Goal: Transaction & Acquisition: Purchase product/service

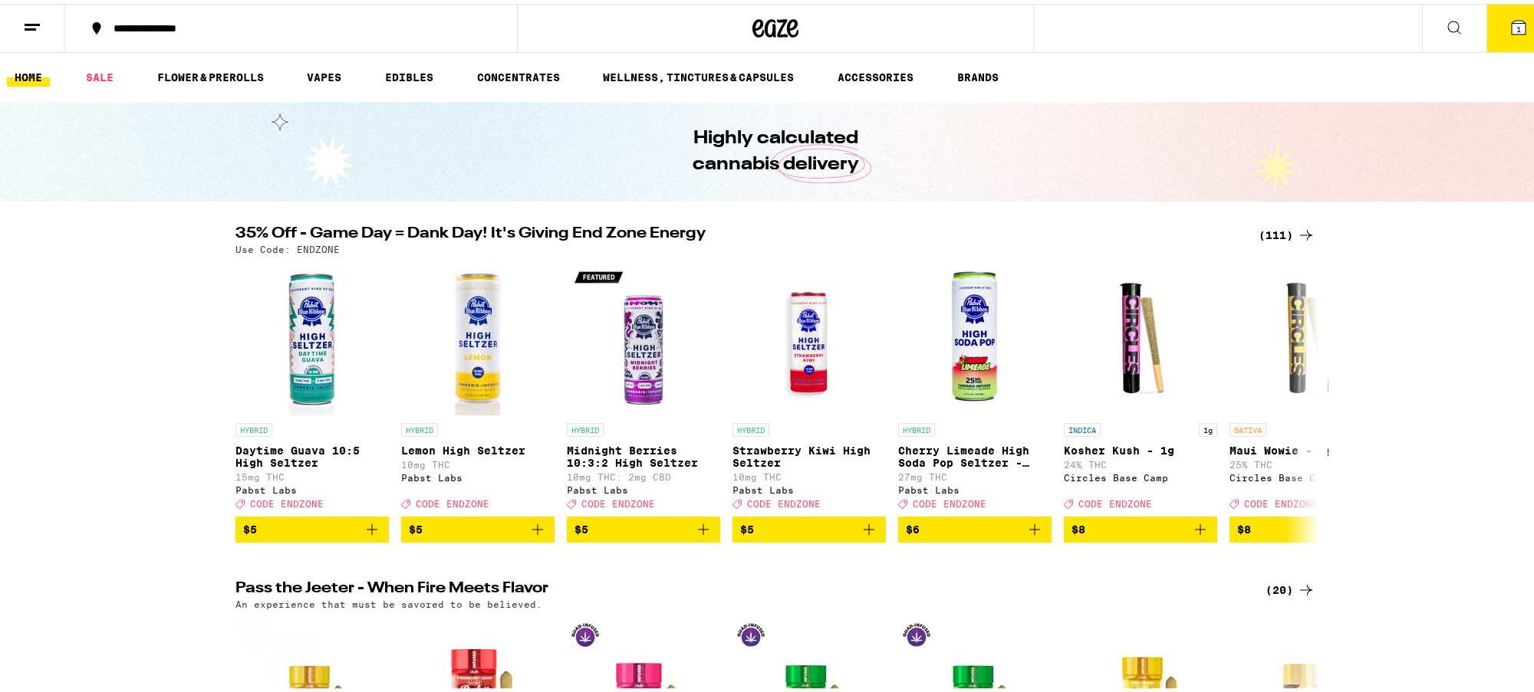
click at [1512, 28] on icon at bounding box center [1519, 24] width 14 height 14
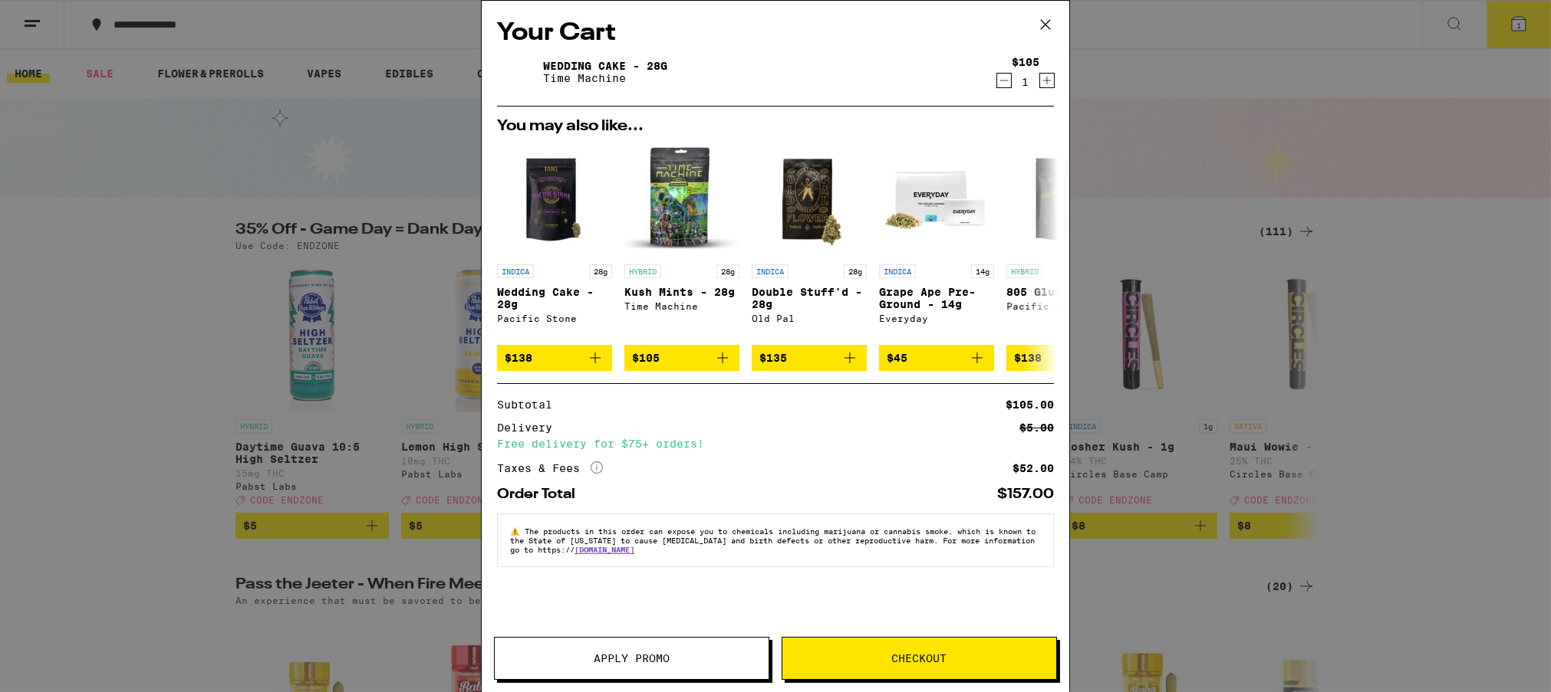
click at [584, 64] on link "Wedding Cake - 28g" at bounding box center [605, 66] width 124 height 12
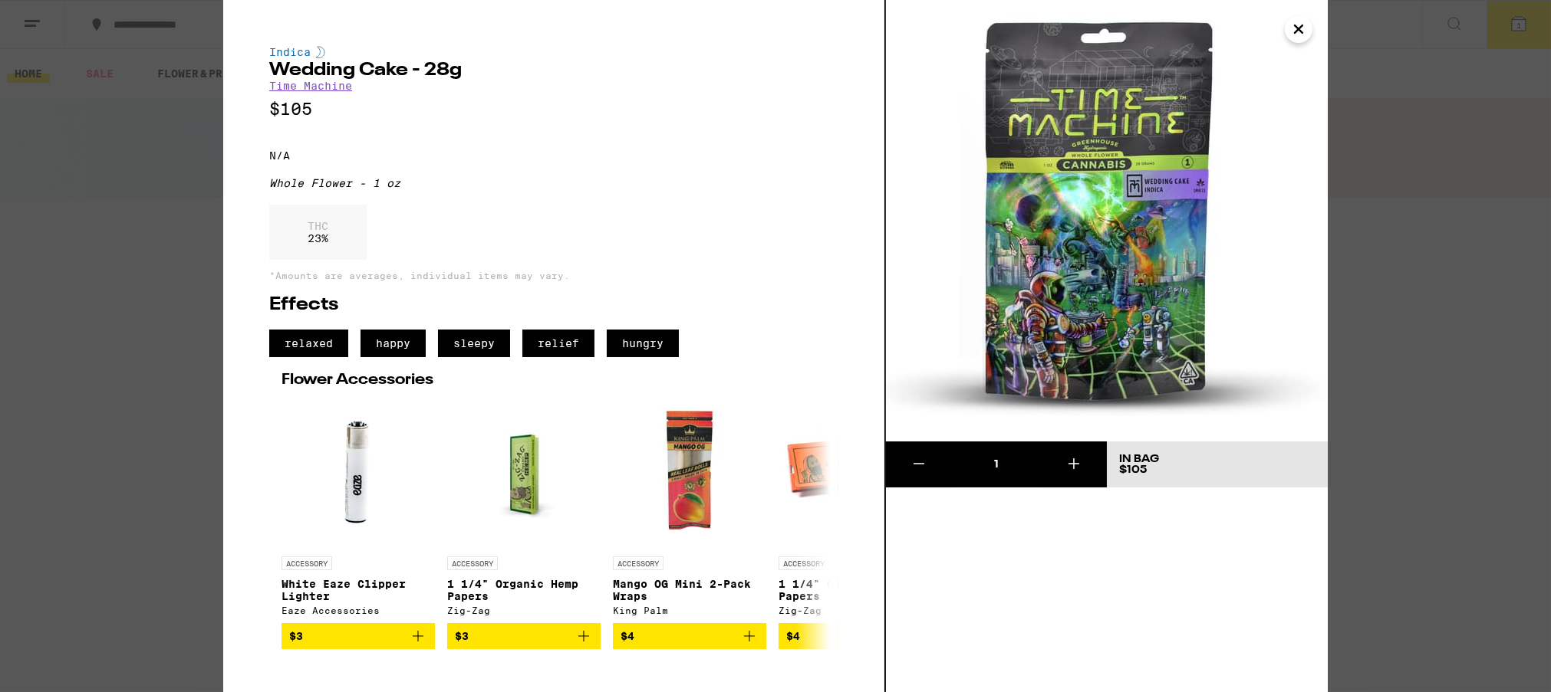
click at [1290, 30] on icon "Close" at bounding box center [1298, 29] width 18 height 23
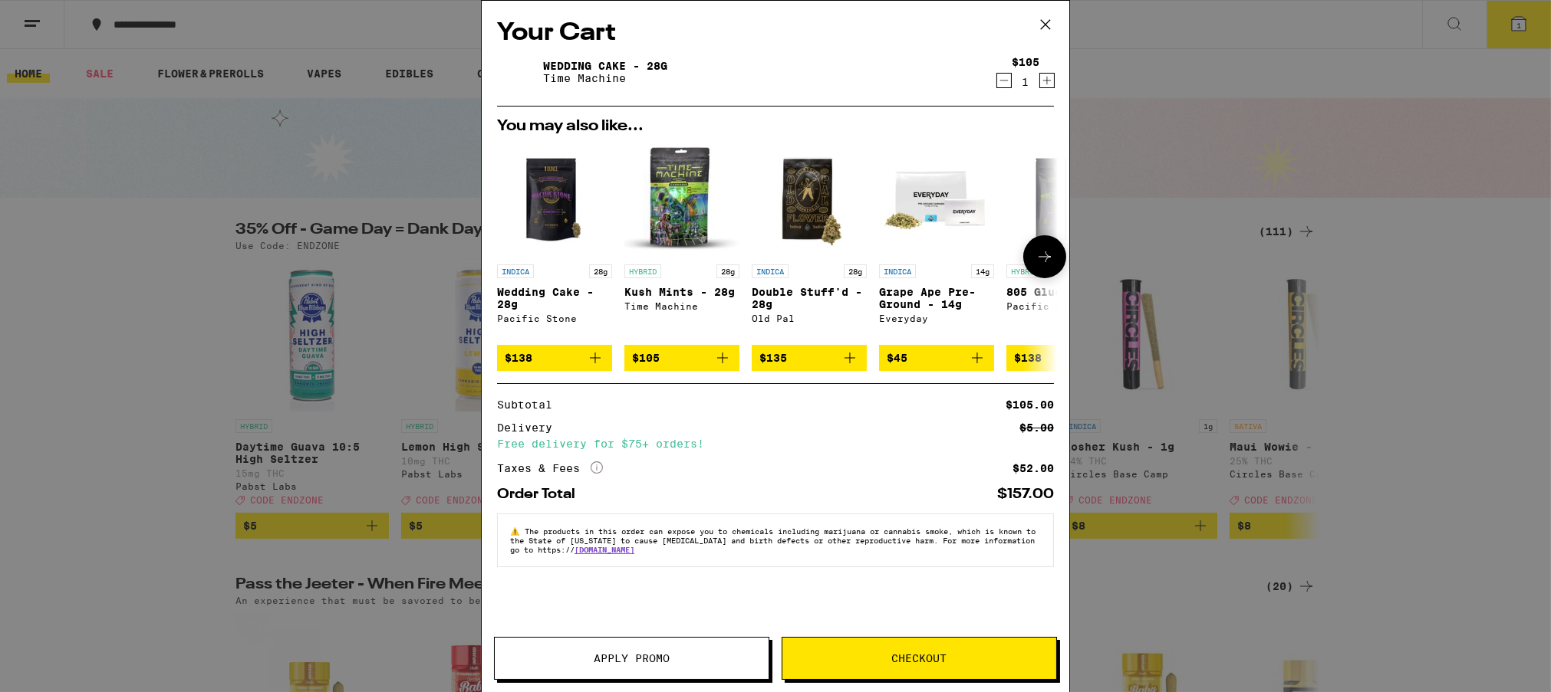
click at [672, 197] on img "Open page for Kush Mints - 28g from Time Machine" at bounding box center [681, 199] width 115 height 115
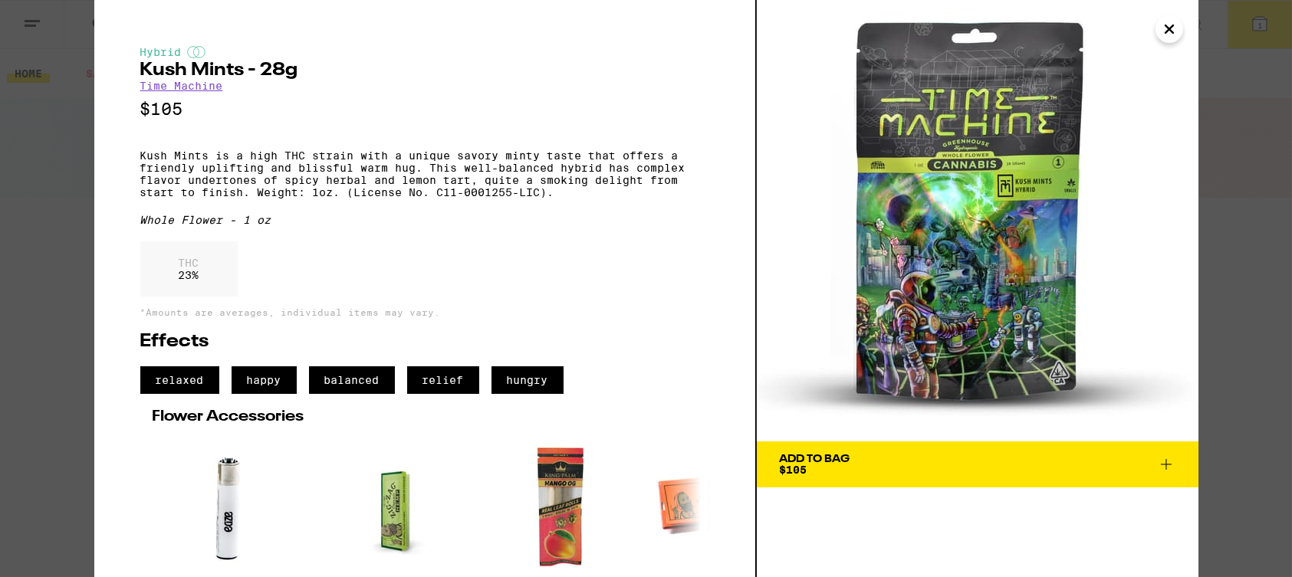
click at [1170, 25] on icon "Close" at bounding box center [1169, 29] width 18 height 23
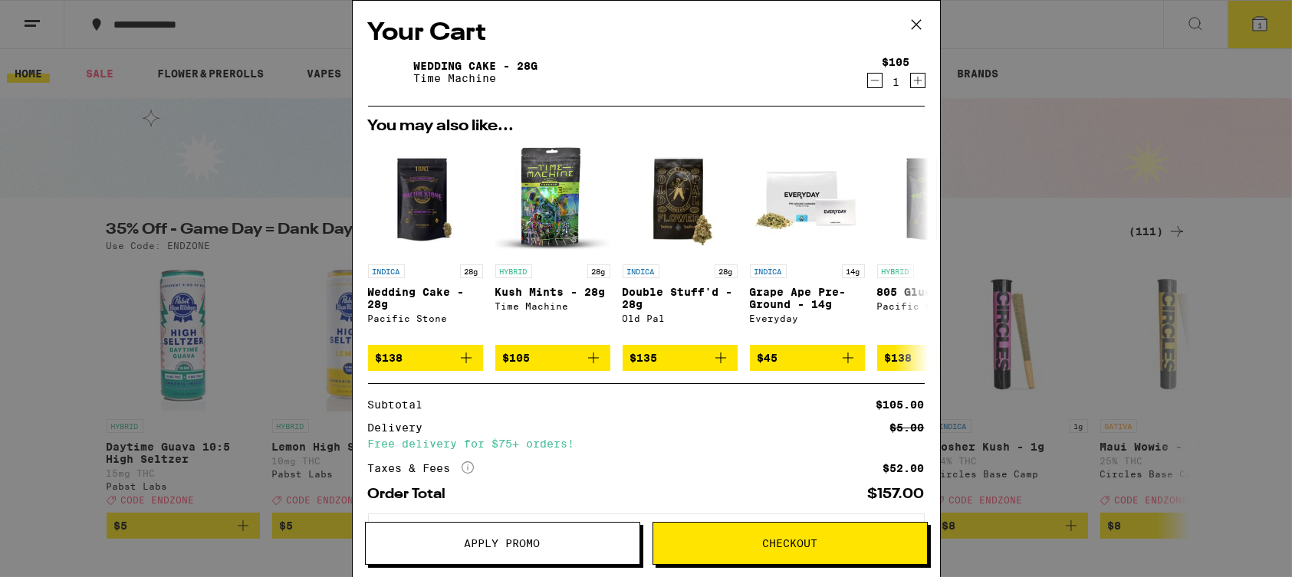
click at [918, 21] on icon at bounding box center [915, 24] width 9 height 9
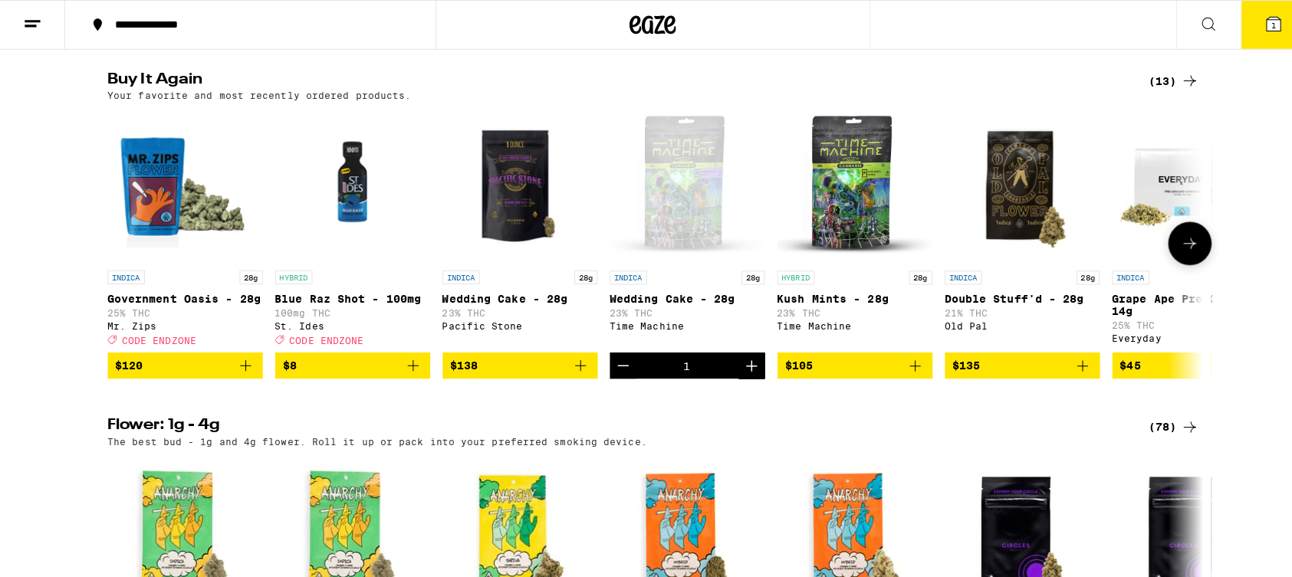
scroll to position [959, 0]
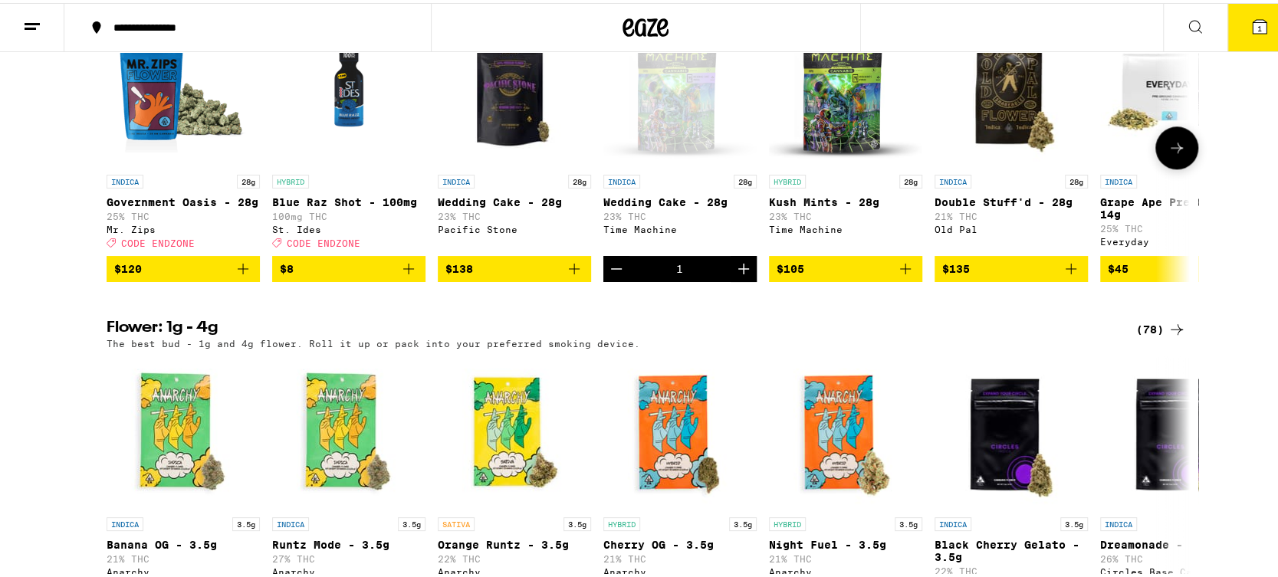
click at [353, 113] on img "Open page for Blue Raz Shot - 100mg from St. Ides" at bounding box center [348, 87] width 153 height 153
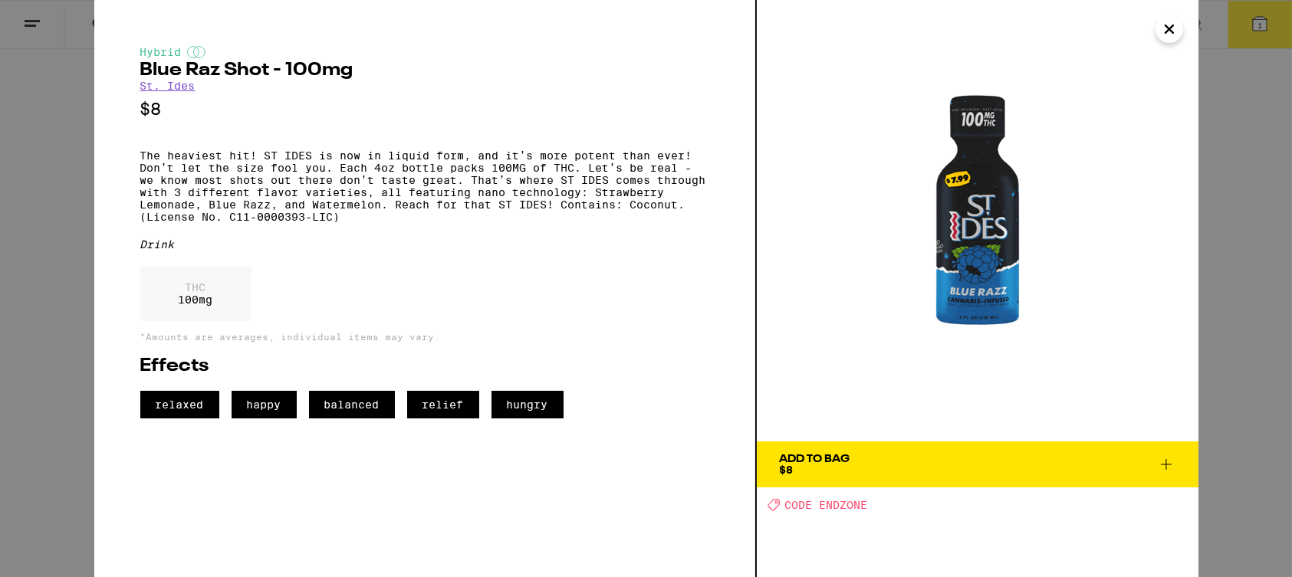
click at [934, 470] on span "Add To Bag $8" at bounding box center [978, 464] width 396 height 21
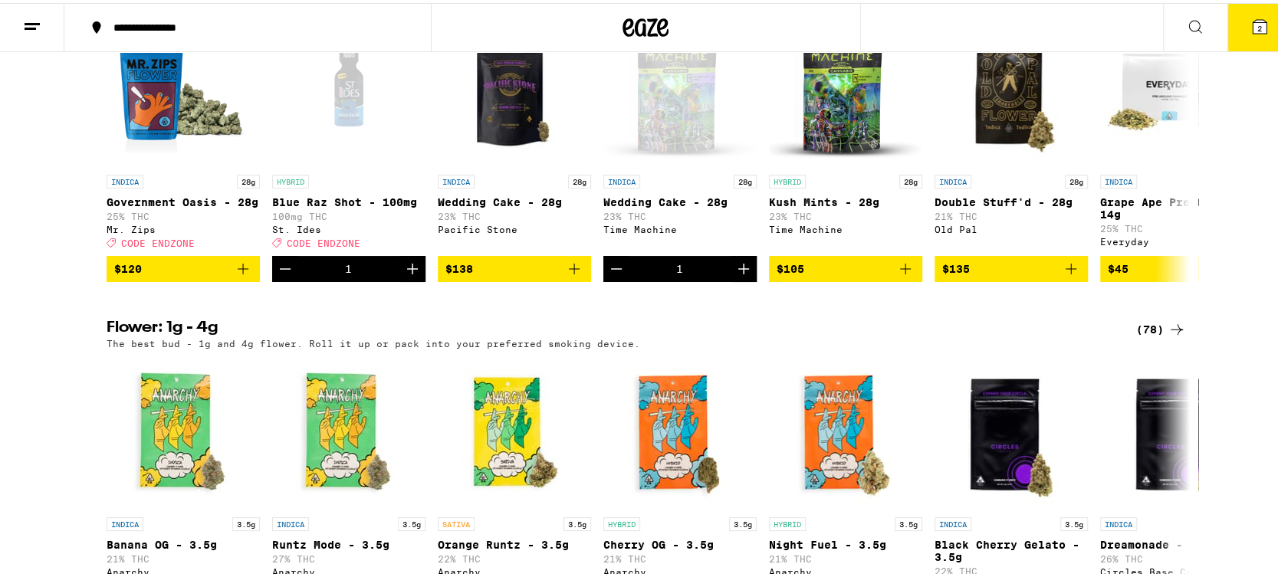
click at [1258, 11] on button "2" at bounding box center [1260, 25] width 64 height 48
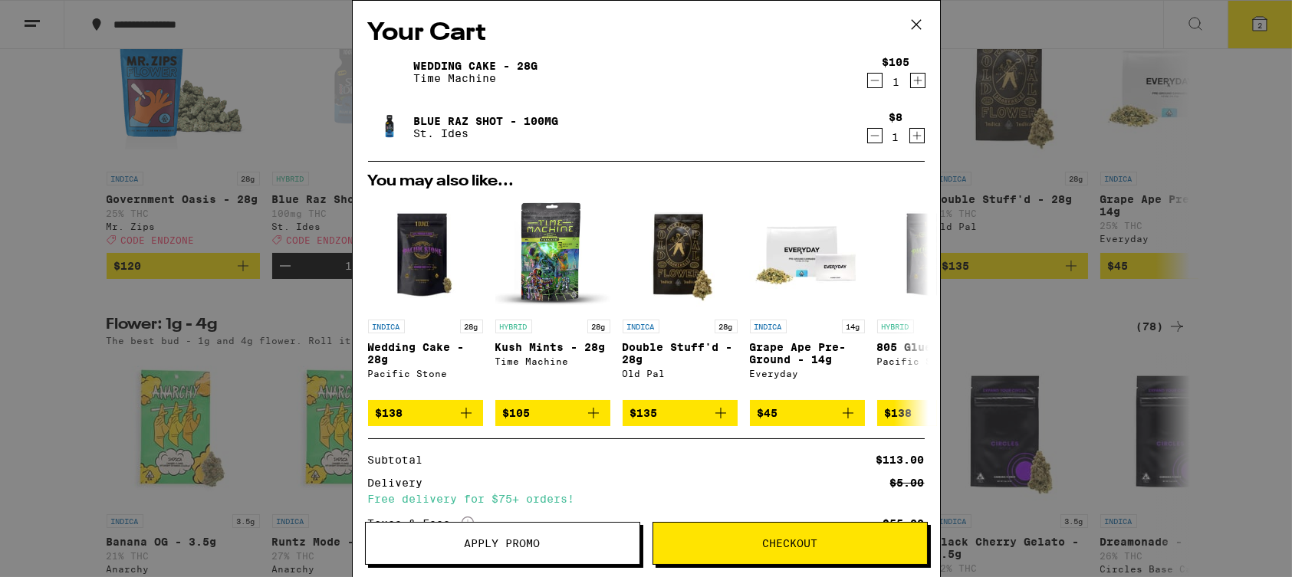
click at [868, 80] on icon "Decrement" at bounding box center [875, 80] width 14 height 18
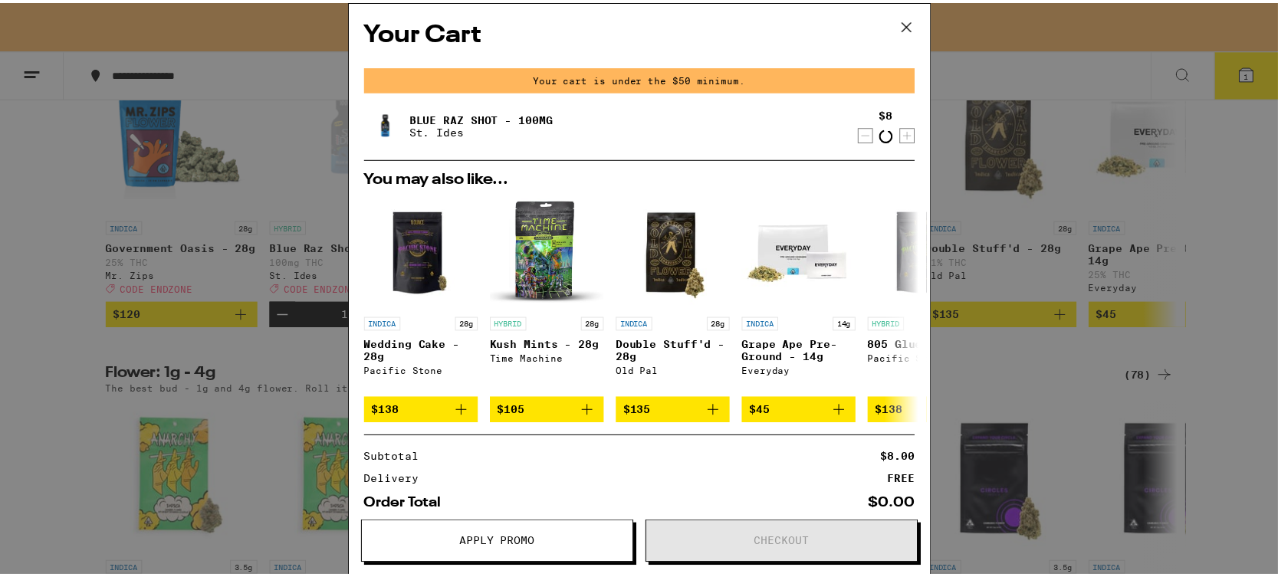
scroll to position [1008, 0]
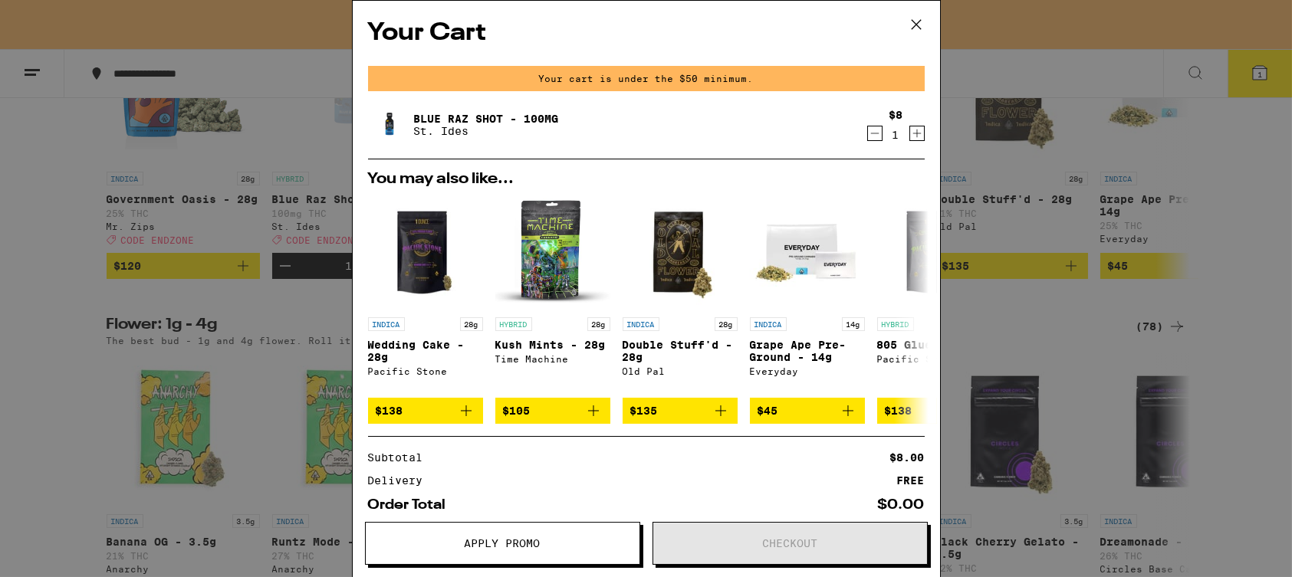
click at [488, 532] on button "Apply Promo" at bounding box center [502, 543] width 275 height 43
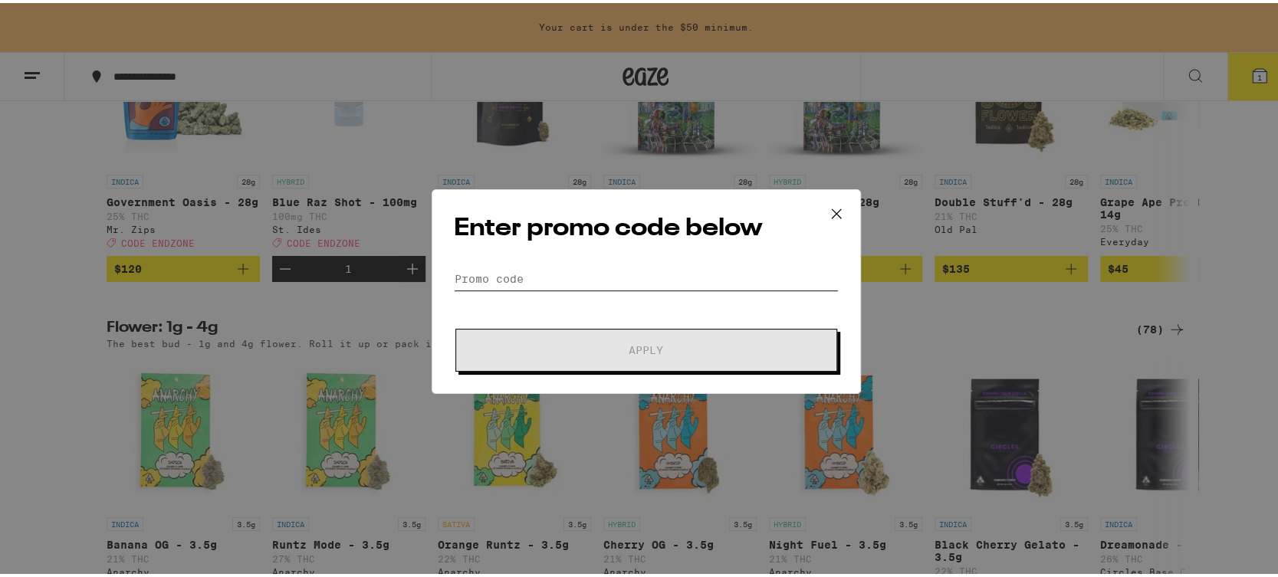
click at [538, 277] on input "Promo Code" at bounding box center [646, 276] width 385 height 23
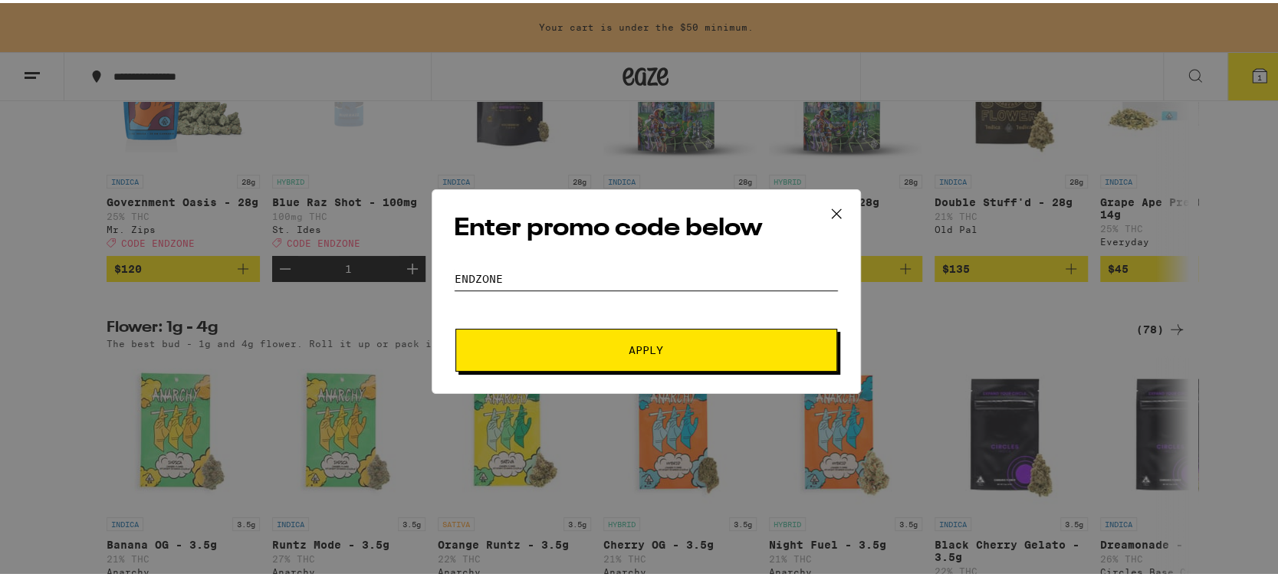
type input "endzone"
click at [659, 352] on span "Apply" at bounding box center [646, 347] width 276 height 11
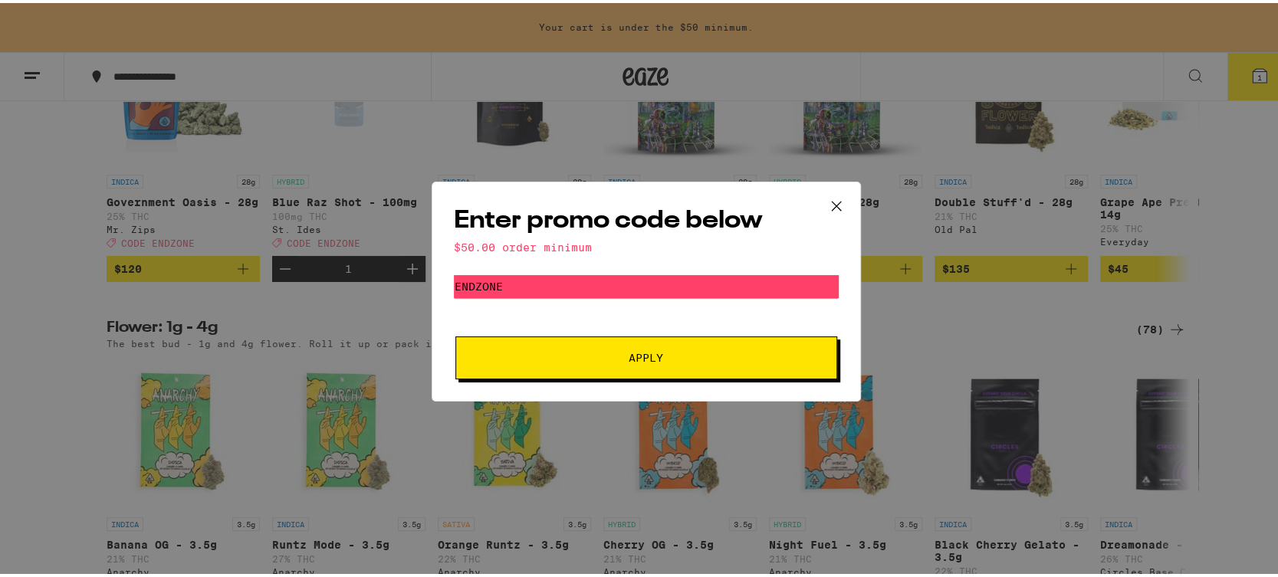
click at [656, 352] on span "Apply" at bounding box center [646, 355] width 35 height 11
click at [827, 194] on icon at bounding box center [836, 203] width 23 height 23
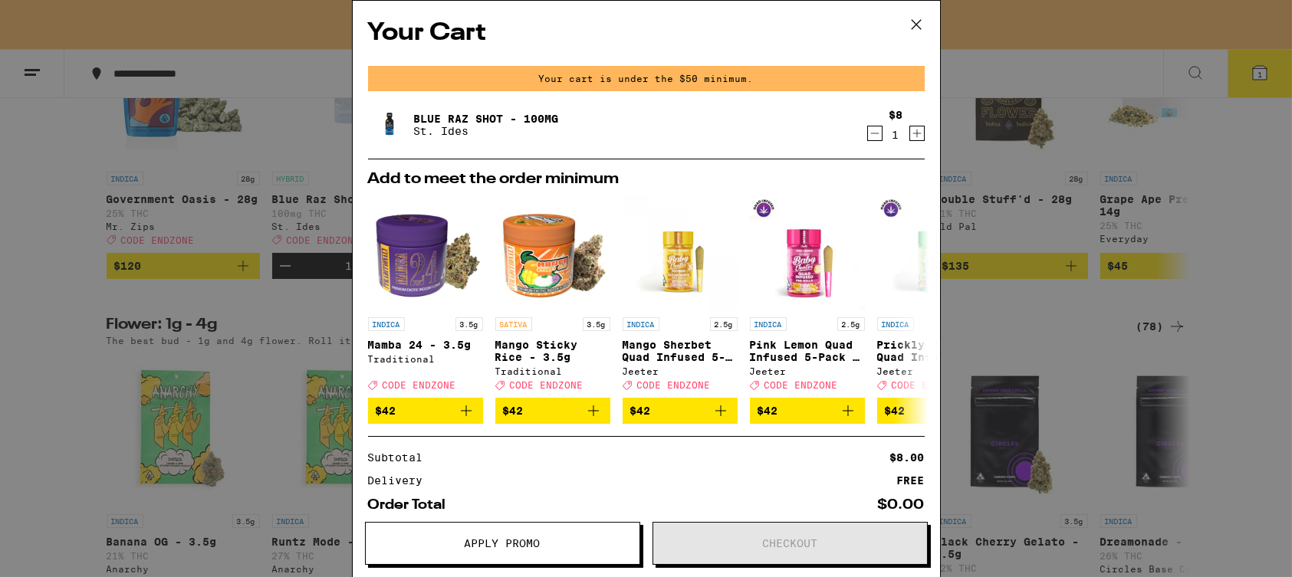
click at [910, 130] on icon "Increment" at bounding box center [917, 133] width 14 height 18
click at [910, 130] on icon "Increment" at bounding box center [917, 134] width 14 height 18
click at [910, 130] on icon "Increment" at bounding box center [917, 133] width 14 height 18
click at [499, 521] on div "Your Cart Your cart is under the $50 minimum. Blue Raz Shot - 100mg St. Ides $8…" at bounding box center [646, 266] width 587 height 531
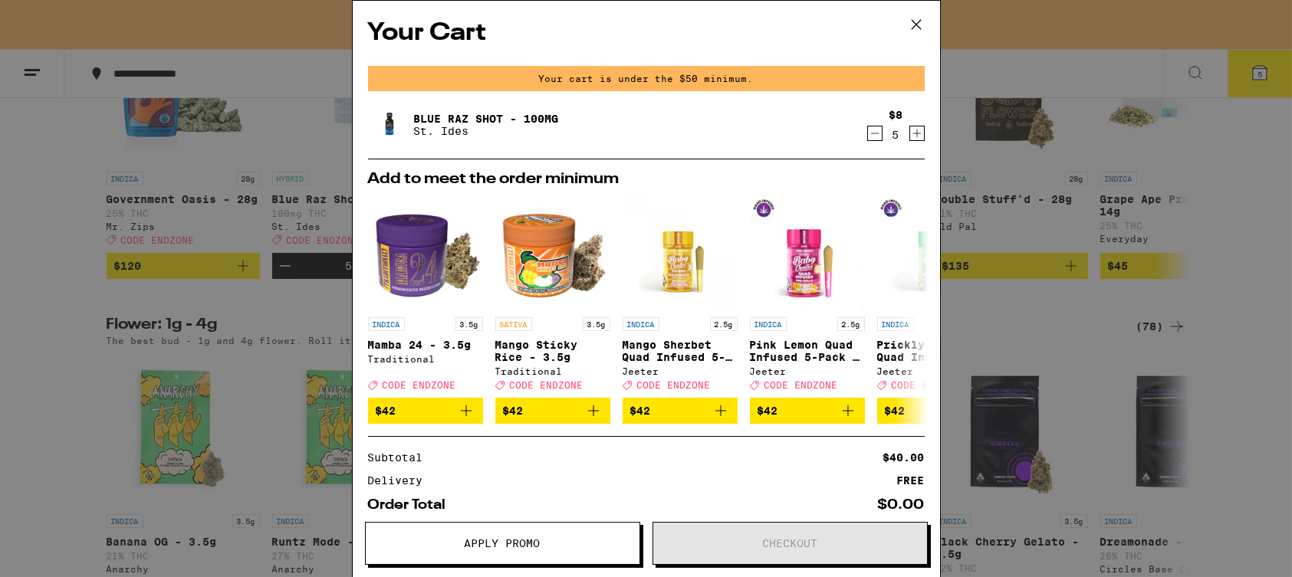
click at [910, 130] on icon "Increment" at bounding box center [917, 133] width 14 height 18
click at [910, 130] on icon "Increment" at bounding box center [917, 134] width 14 height 18
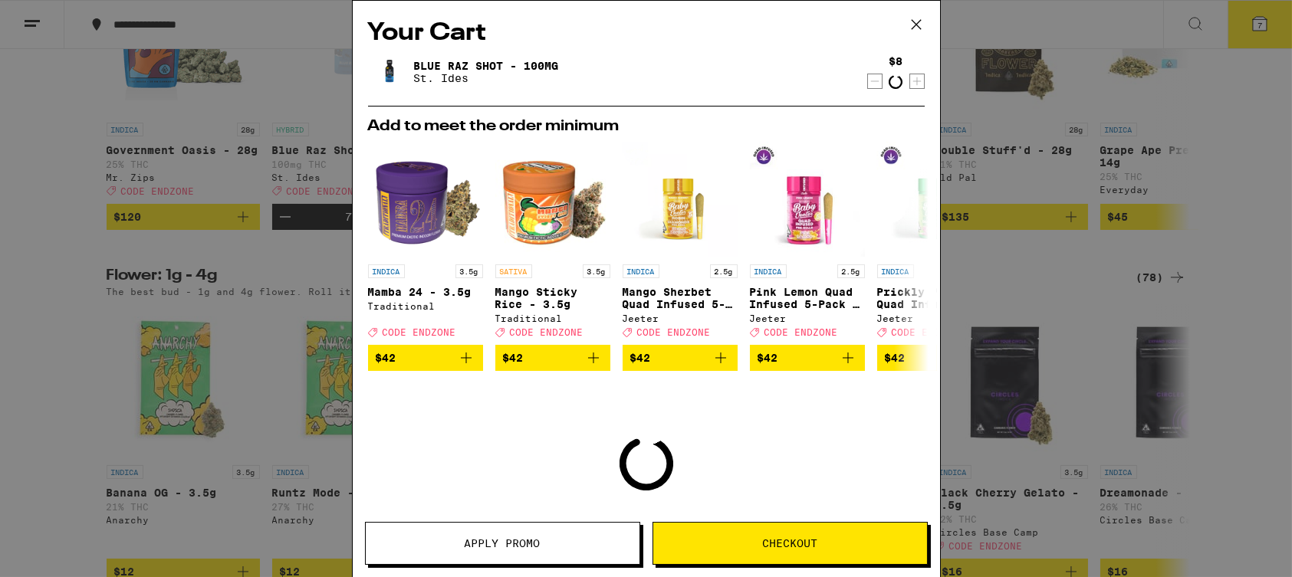
click at [908, 130] on h2 "Add to meet the order minimum" at bounding box center [646, 126] width 557 height 15
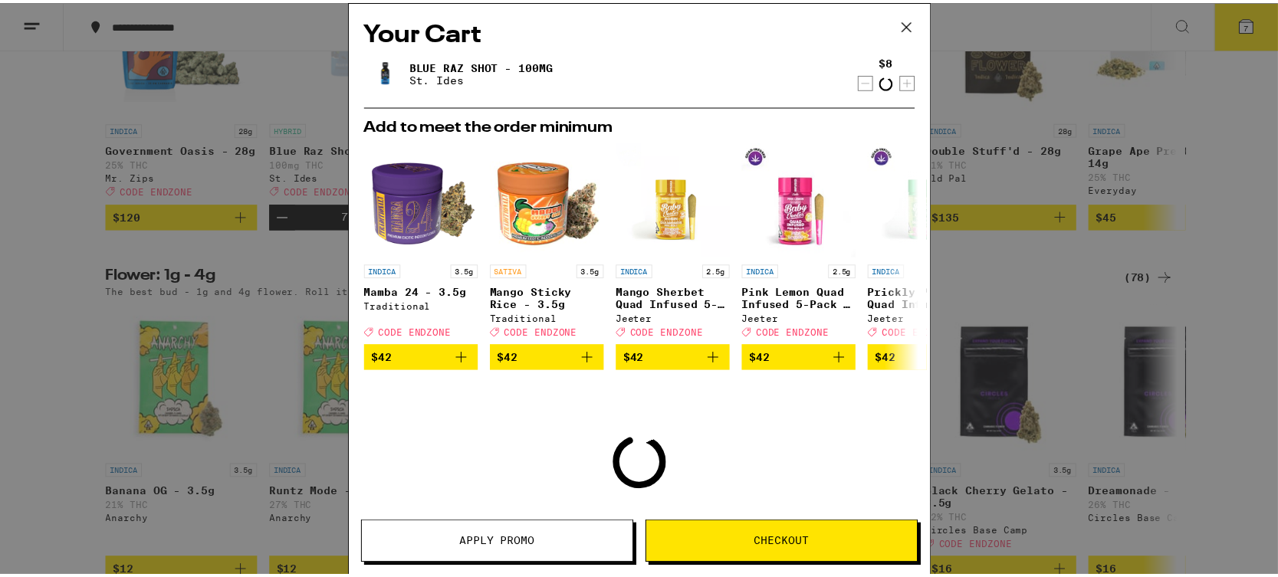
scroll to position [959, 0]
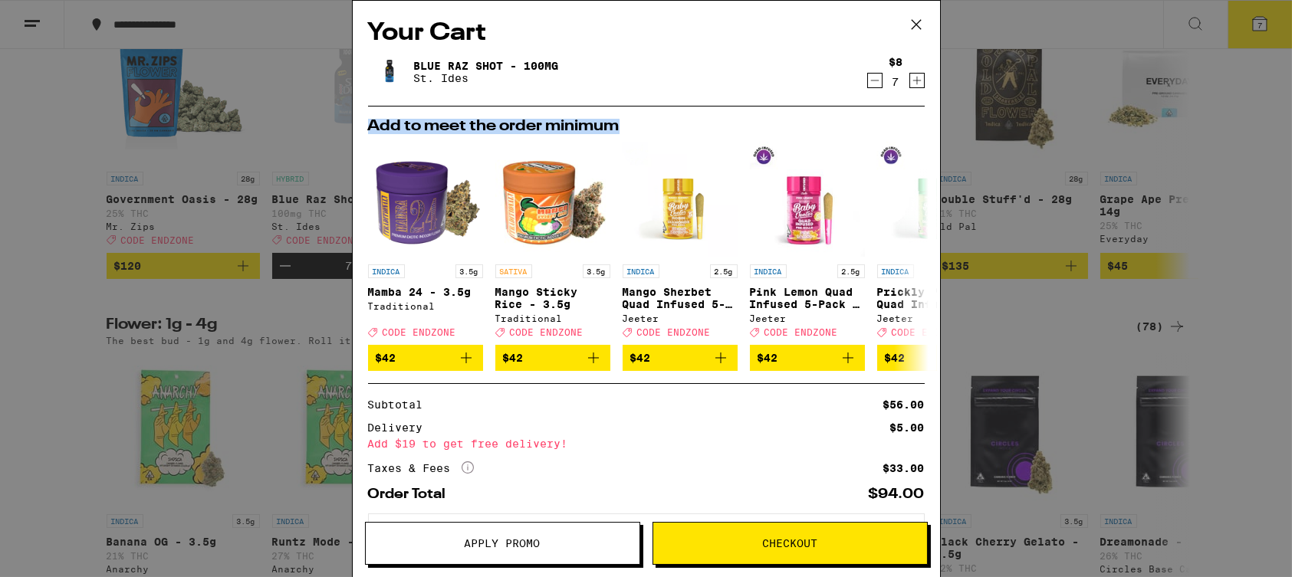
click at [910, 77] on icon "Increment" at bounding box center [917, 80] width 14 height 18
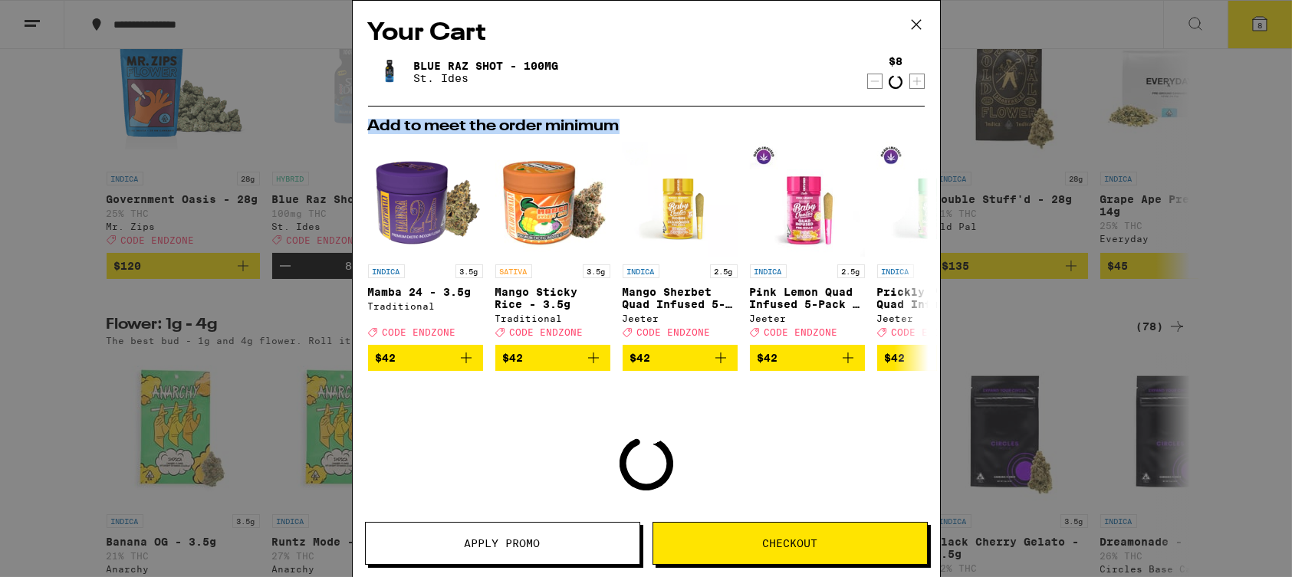
click at [910, 77] on icon "Increment" at bounding box center [917, 81] width 14 height 18
click at [910, 77] on icon "Increment" at bounding box center [917, 80] width 14 height 18
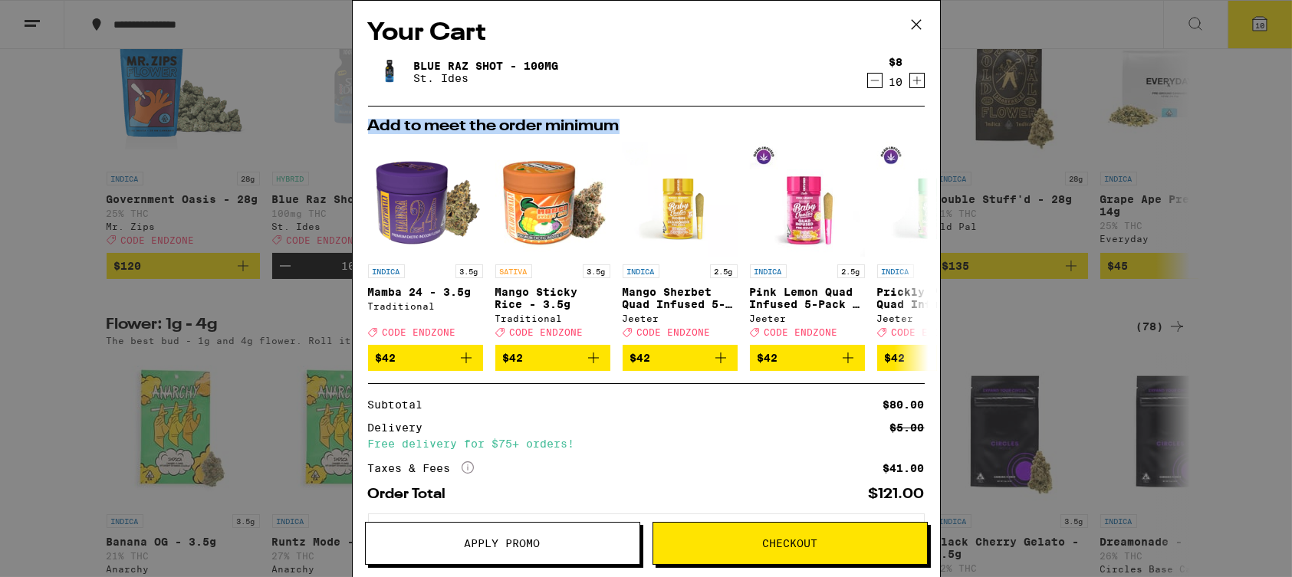
click at [523, 541] on span "Apply Promo" at bounding box center [503, 543] width 76 height 11
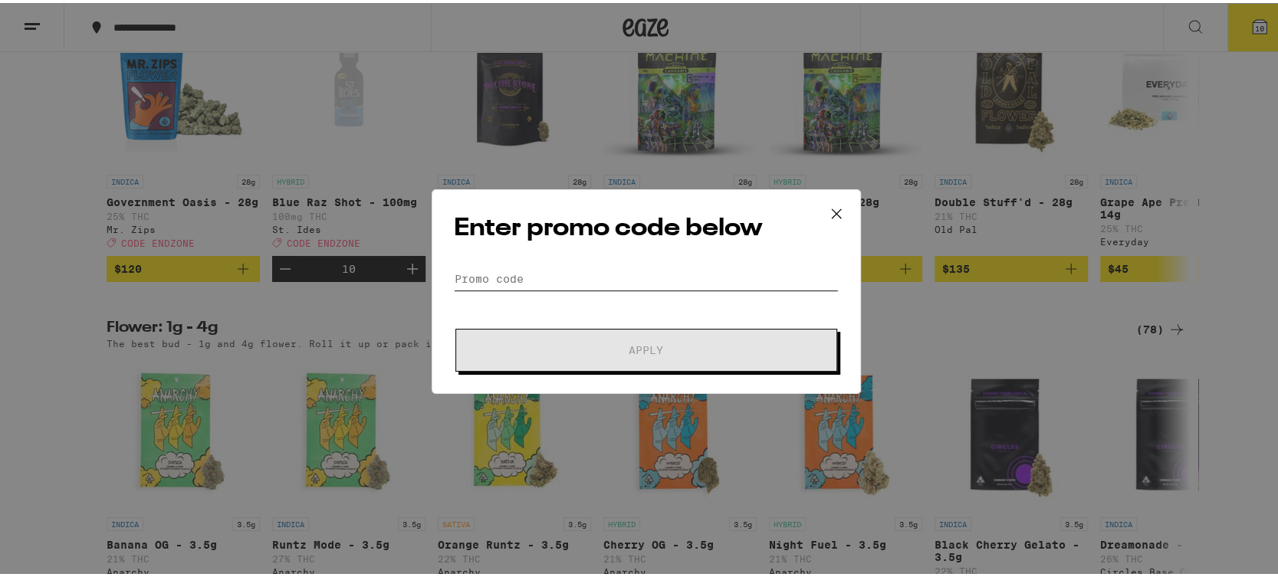
click at [534, 271] on input "Promo Code" at bounding box center [646, 276] width 385 height 23
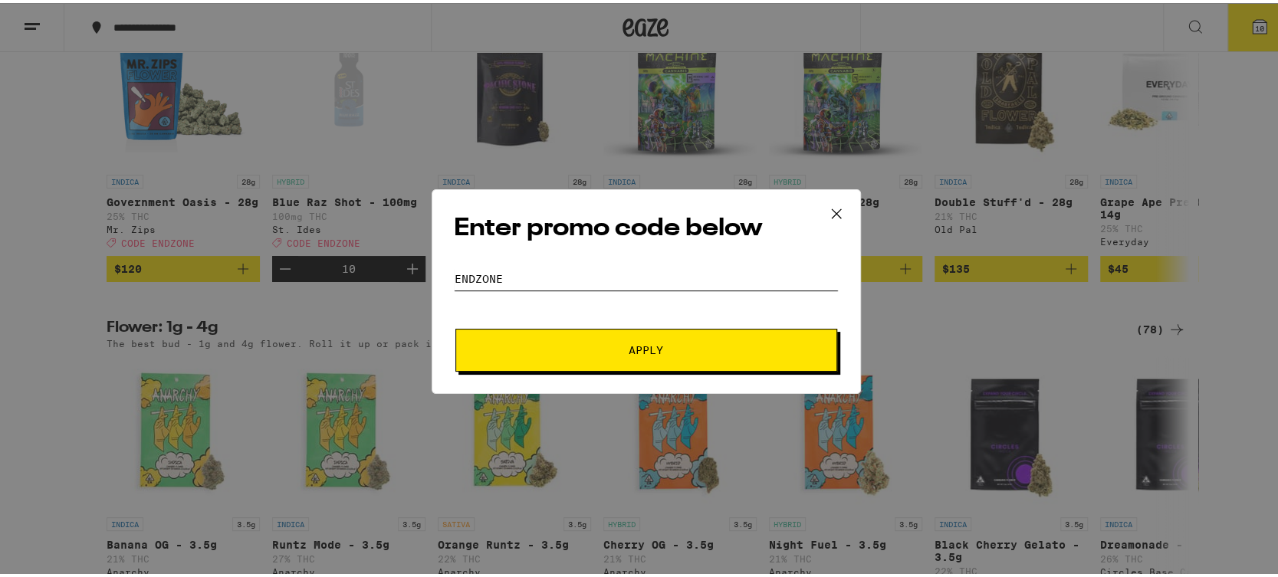
type input "endzone"
click at [652, 350] on span "Apply" at bounding box center [646, 347] width 35 height 11
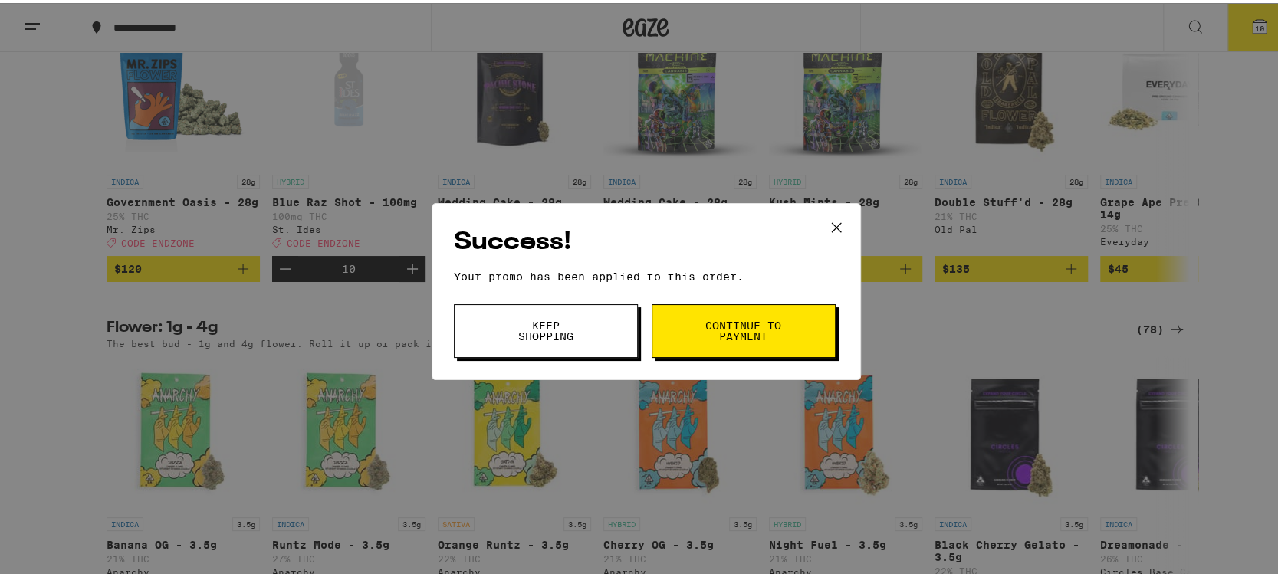
click at [669, 330] on button "Continue to payment" at bounding box center [744, 328] width 184 height 54
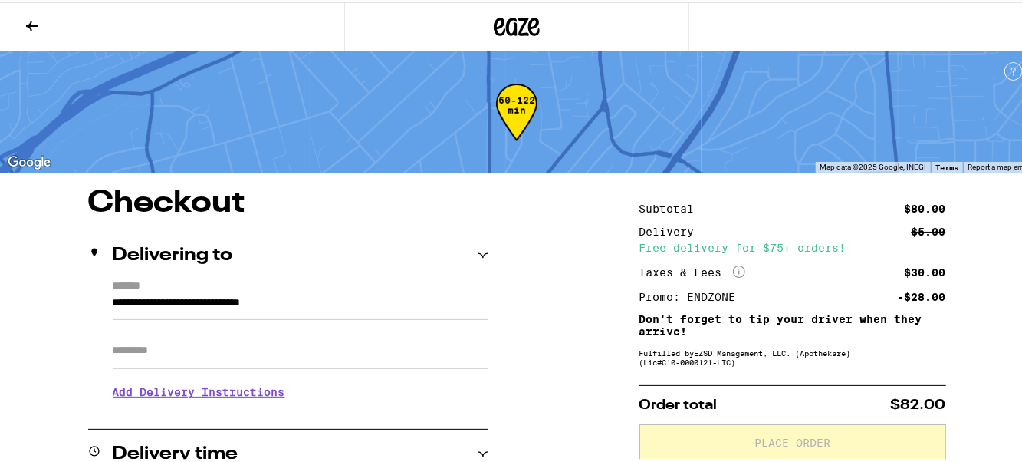
scroll to position [230, 0]
